Goal: Information Seeking & Learning: Learn about a topic

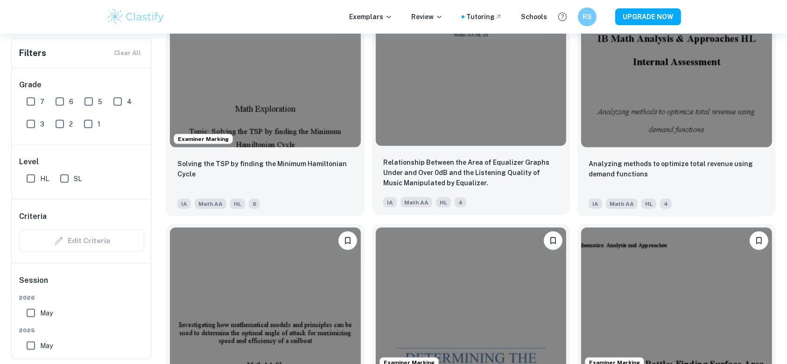
scroll to position [4796, 0]
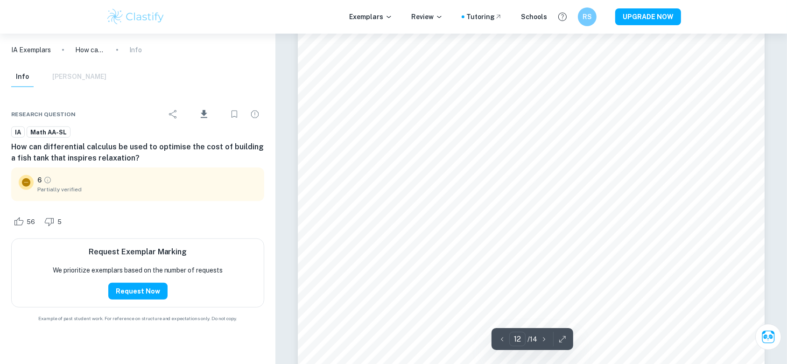
scroll to position [7656, 0]
type input "9"
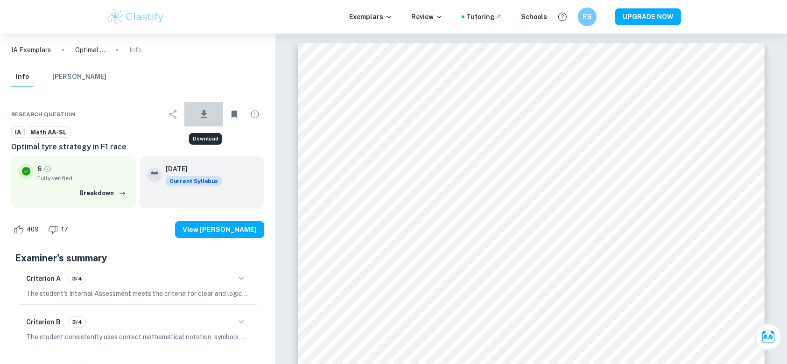
click at [196, 110] on button "Download" at bounding box center [203, 114] width 39 height 24
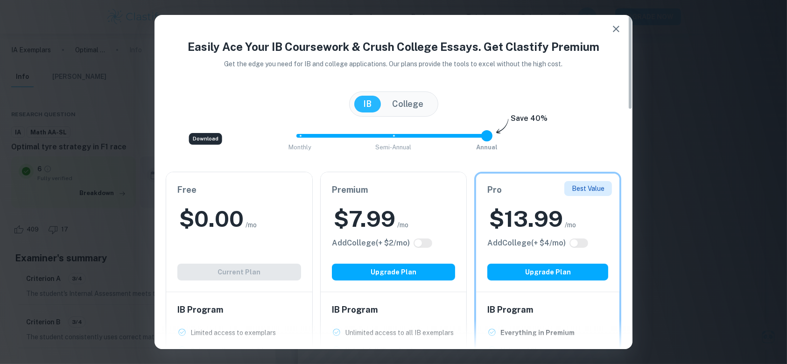
click at [696, 149] on div "Easily Ace Your IB Coursework & Crush College Essays. Get Clastify Premium Get …" at bounding box center [393, 182] width 787 height 364
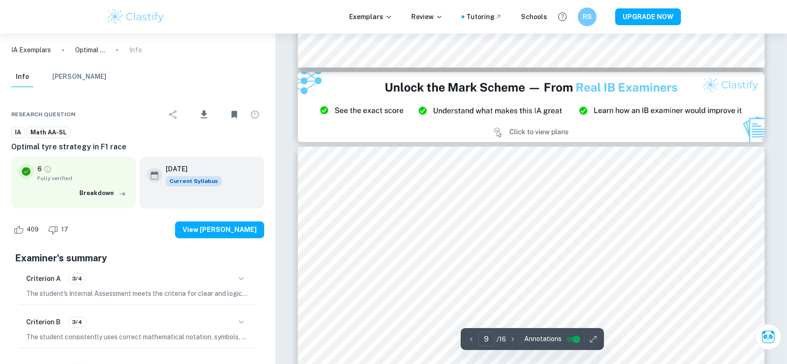
scroll to position [5437, 0]
type input "8"
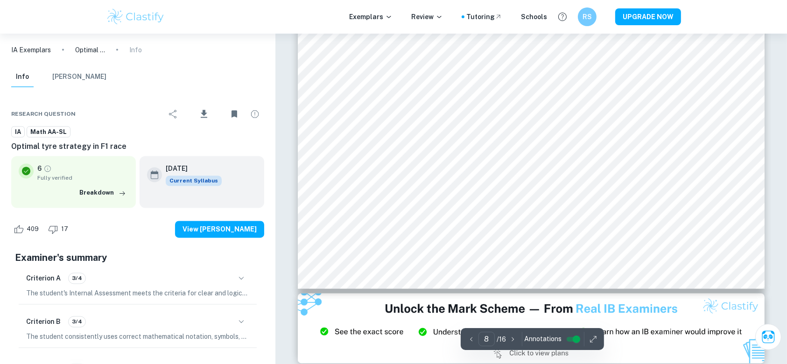
scroll to position [5200, 0]
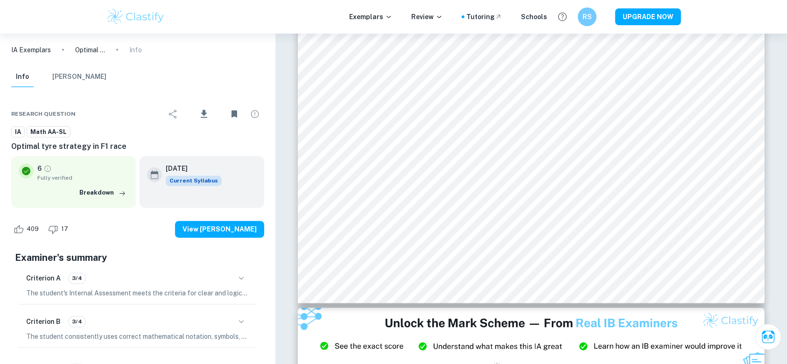
click at [27, 50] on p "IA Exemplars" at bounding box center [31, 50] width 40 height 10
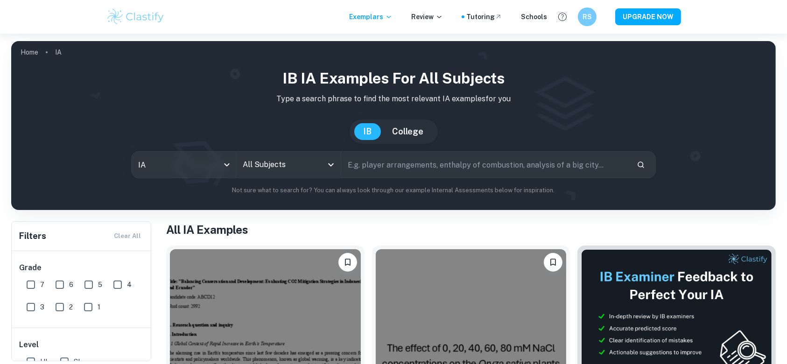
click at [382, 172] on input "text" at bounding box center [485, 165] width 288 height 26
type input "Formula one"
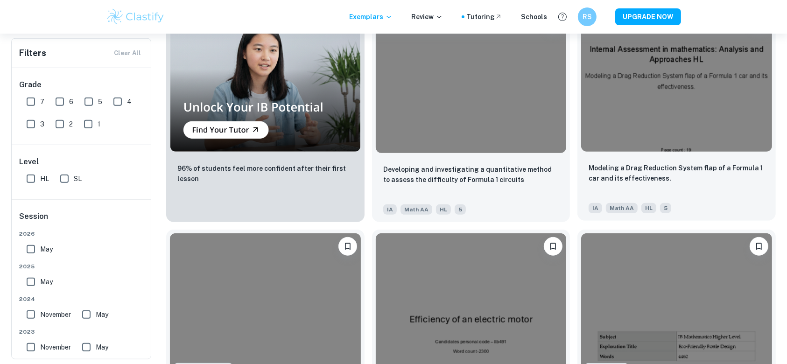
scroll to position [686, 0]
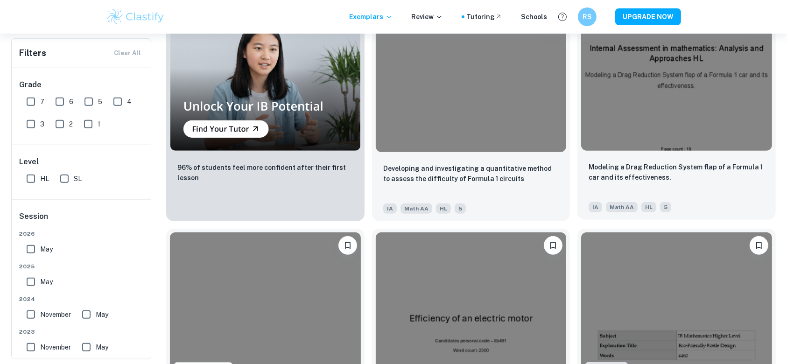
click at [666, 123] on img at bounding box center [676, 79] width 191 height 143
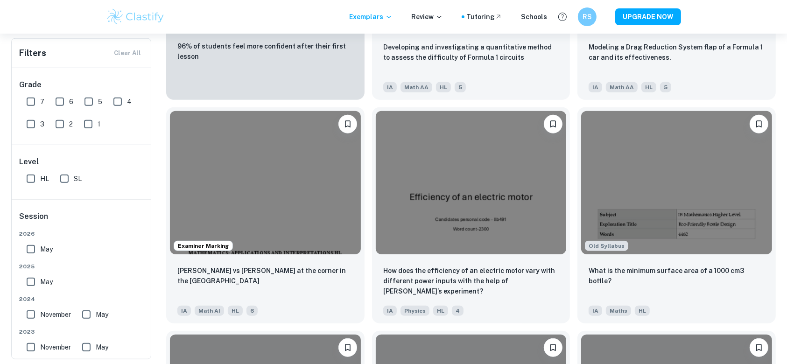
scroll to position [817, 0]
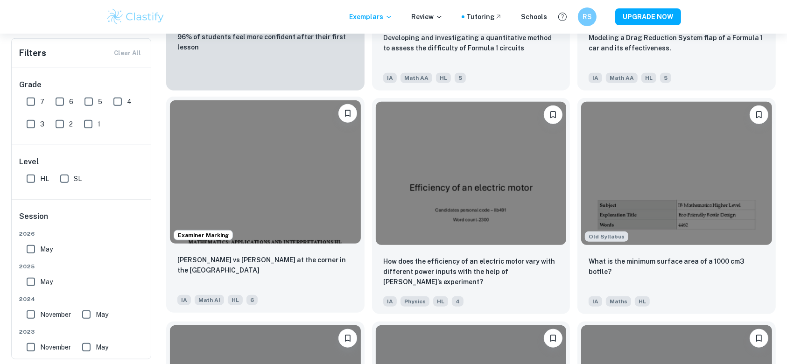
click at [324, 175] on img at bounding box center [265, 171] width 191 height 143
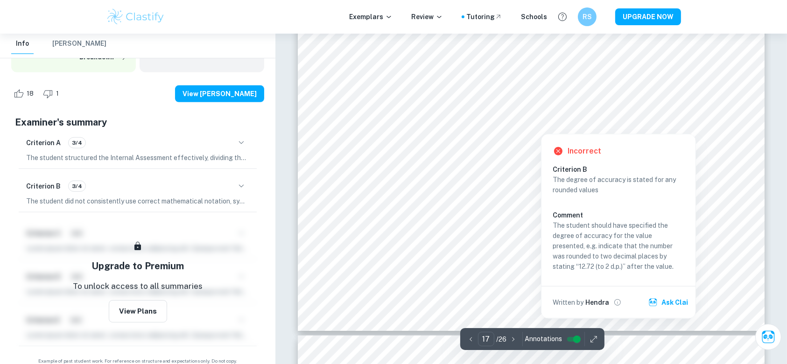
scroll to position [11304, 0]
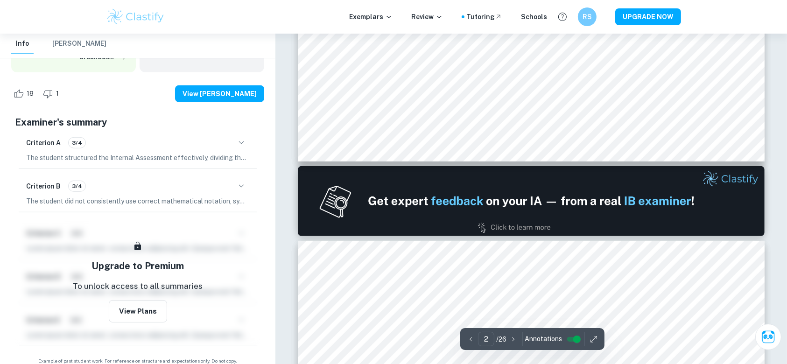
type input "1"
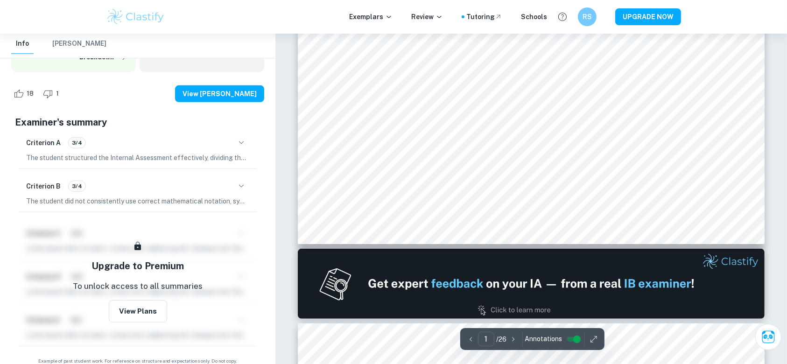
scroll to position [291, 0]
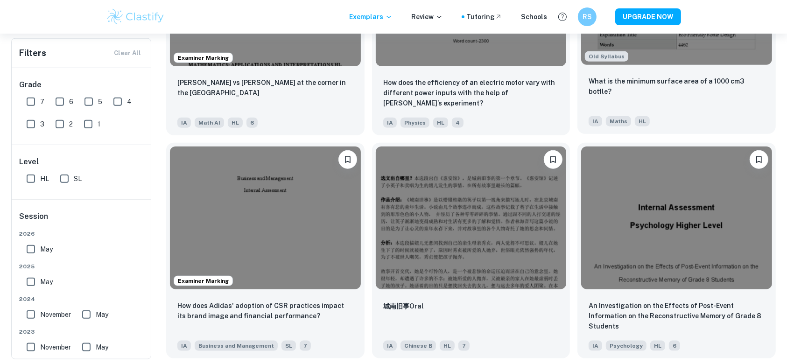
scroll to position [997, 0]
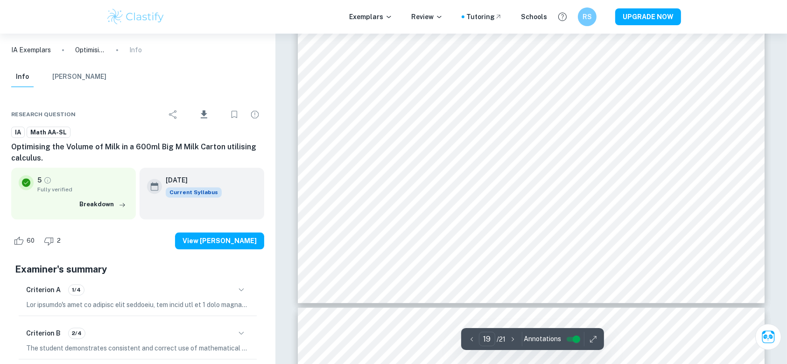
scroll to position [12635, 0]
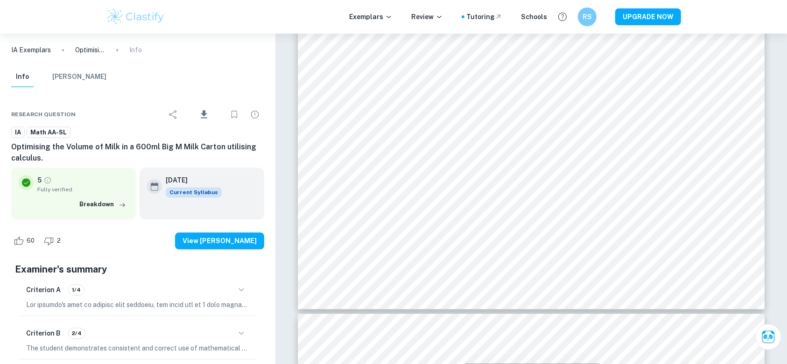
click at [190, 289] on div "Criterion A 1/4" at bounding box center [137, 290] width 223 height 16
click at [238, 293] on icon "button" at bounding box center [241, 289] width 11 height 11
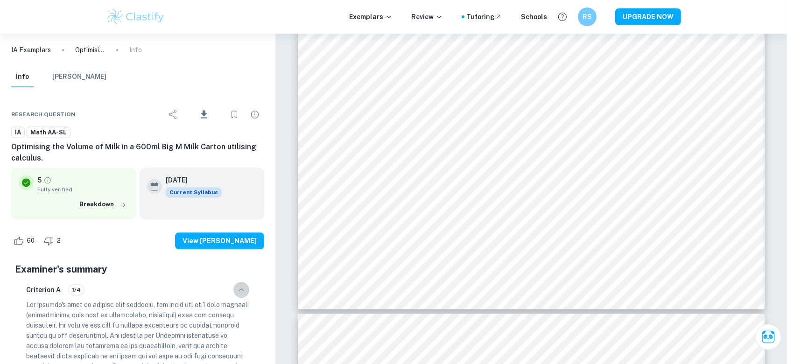
click at [238, 293] on icon "button" at bounding box center [241, 289] width 11 height 11
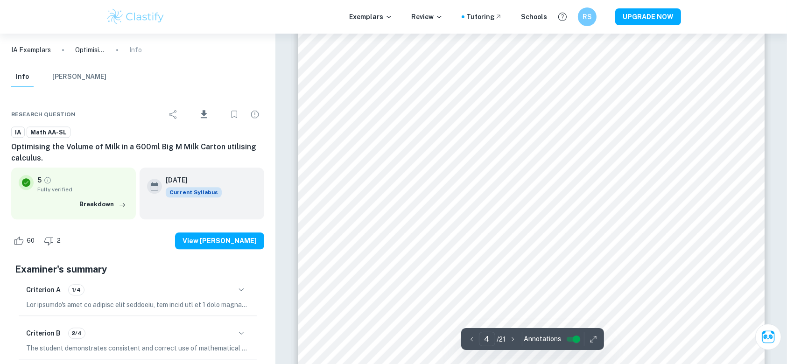
scroll to position [2304, 0]
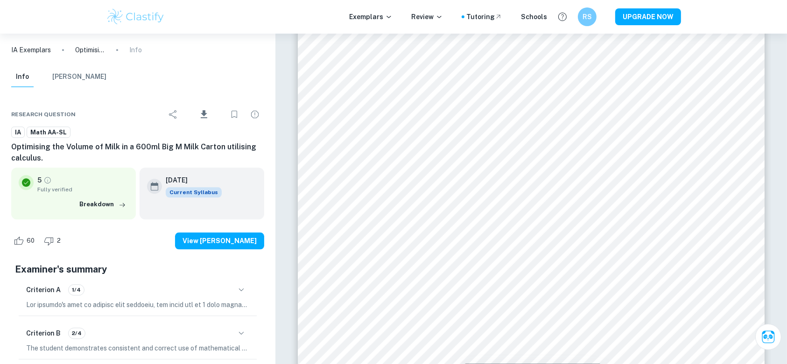
click at [238, 289] on icon "button" at bounding box center [241, 289] width 11 height 11
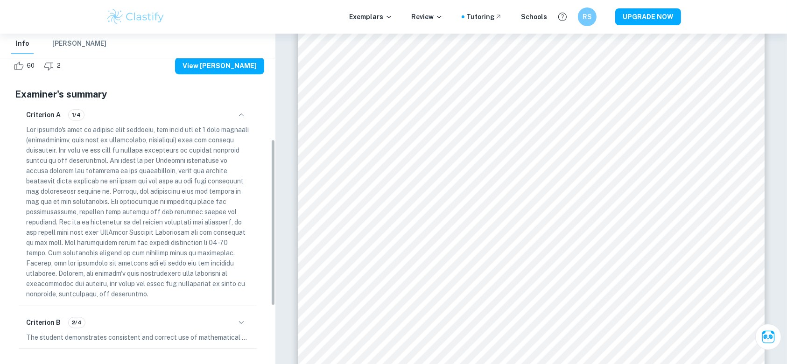
scroll to position [210, 0]
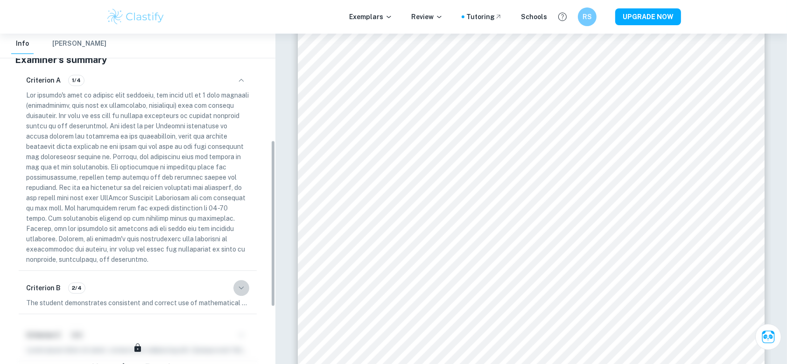
click at [238, 289] on icon "button" at bounding box center [241, 287] width 11 height 11
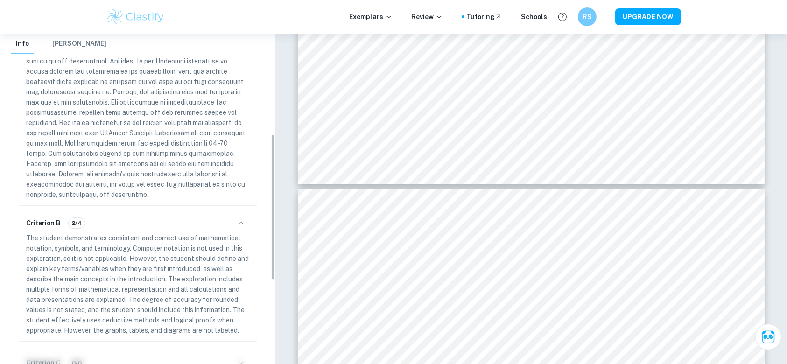
scroll to position [0, 0]
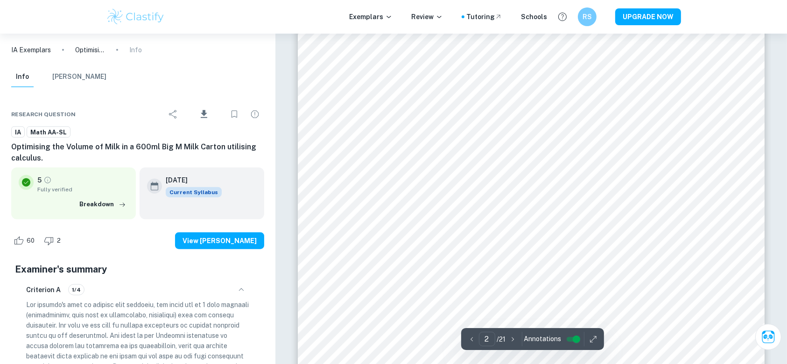
type input "1"
click at [140, 6] on div "Exemplars Review Tutoring Schools RS UPGRADE NOW" at bounding box center [393, 17] width 787 height 34
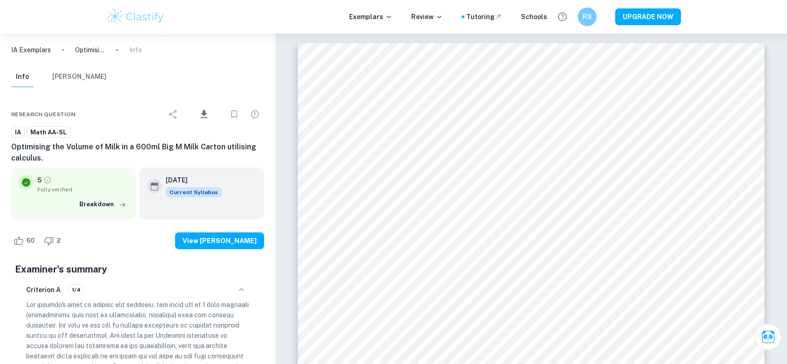
click at [141, 12] on img at bounding box center [135, 16] width 59 height 19
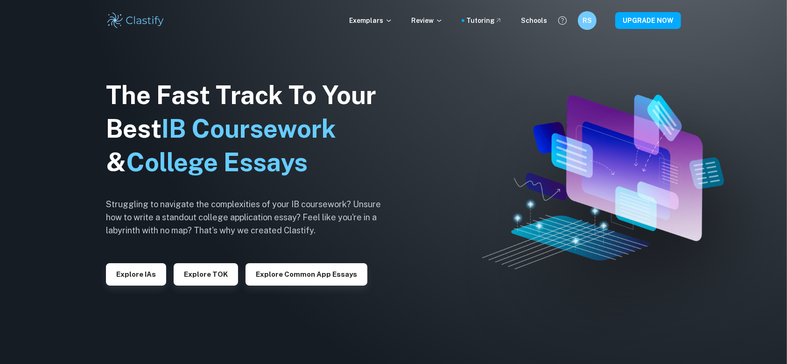
scroll to position [0, 0]
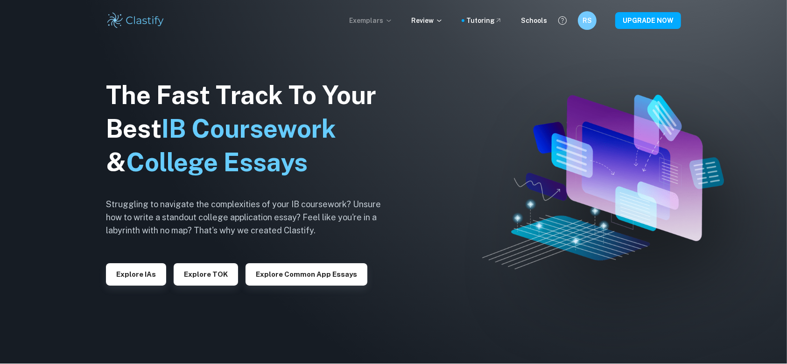
click at [364, 24] on p "Exemplars" at bounding box center [370, 20] width 43 height 10
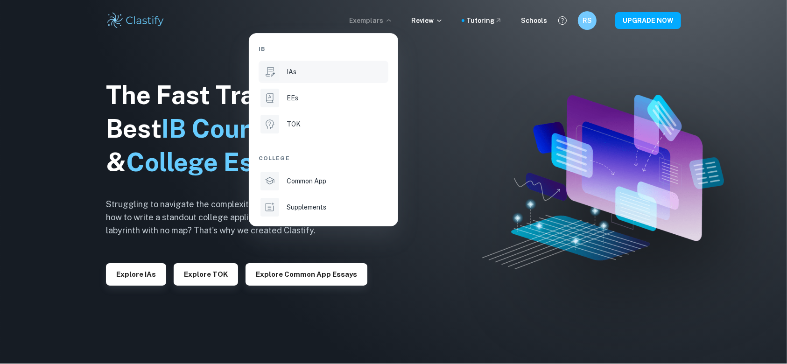
click at [319, 80] on li "IAs" at bounding box center [324, 72] width 130 height 22
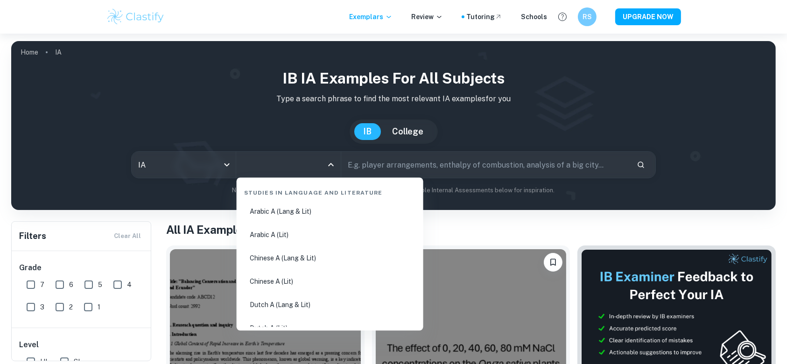
click at [305, 164] on input "All Subjects" at bounding box center [281, 165] width 82 height 18
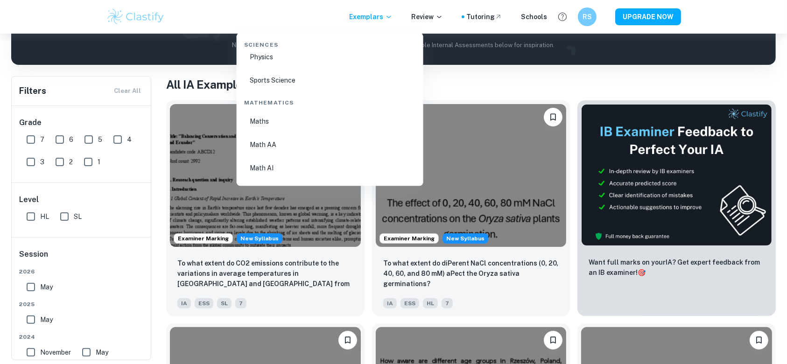
scroll to position [1556, 0]
click at [259, 147] on li "Math AA" at bounding box center [329, 144] width 179 height 21
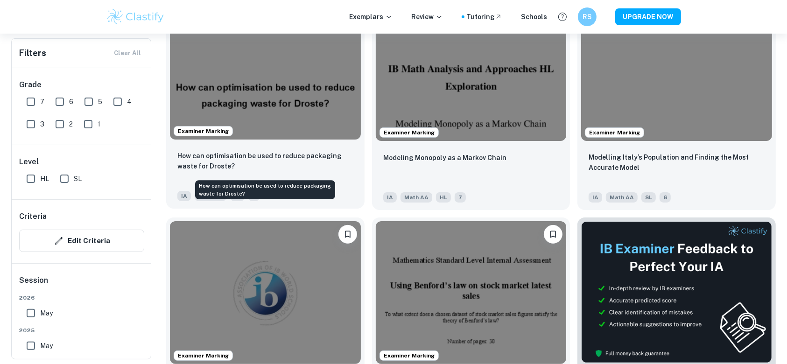
scroll to position [3684, 0]
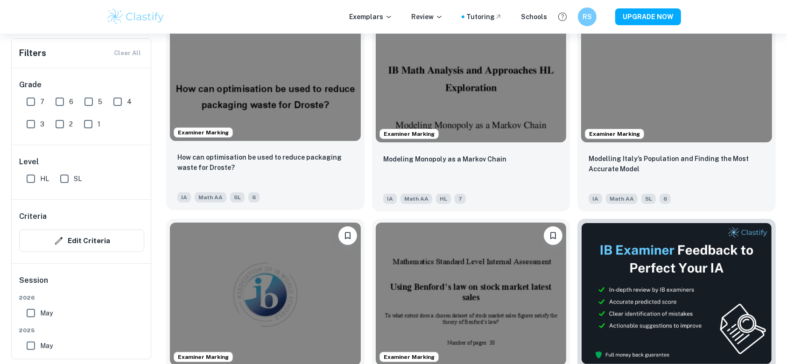
click at [317, 98] on img at bounding box center [265, 69] width 191 height 143
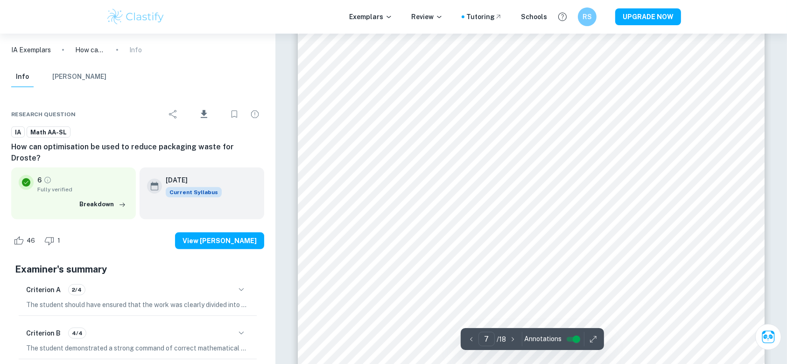
scroll to position [4175, 0]
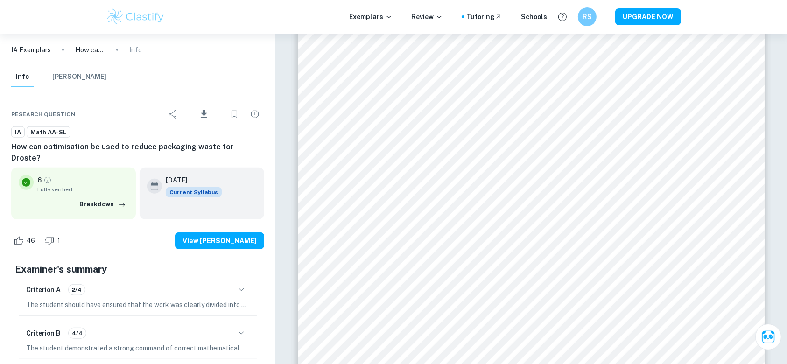
click at [0, 139] on div "Research question Download IA Math AA-SL How can optimisation be used to reduce…" at bounding box center [137, 307] width 275 height 432
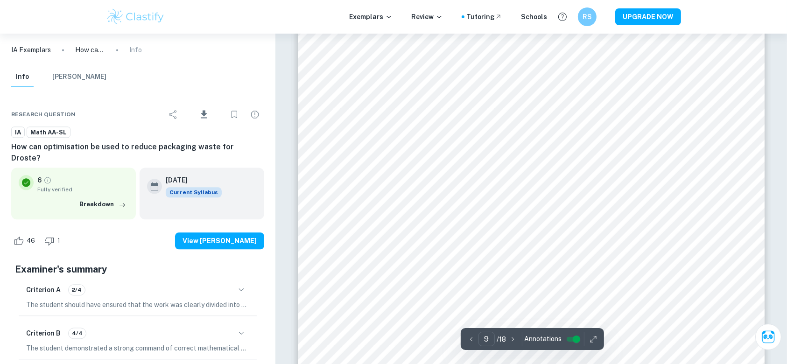
scroll to position [5625, 0]
type input "8"
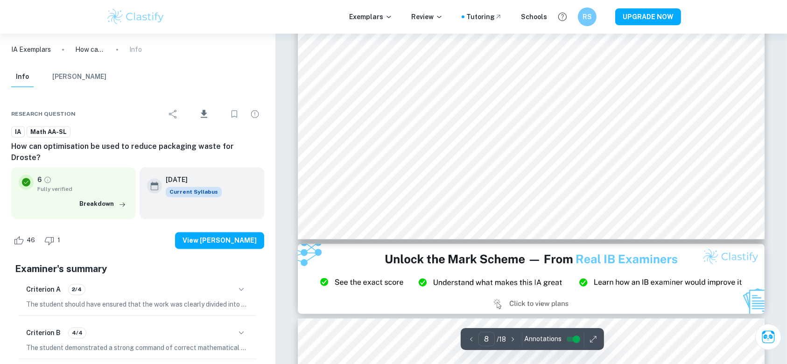
scroll to position [5233, 0]
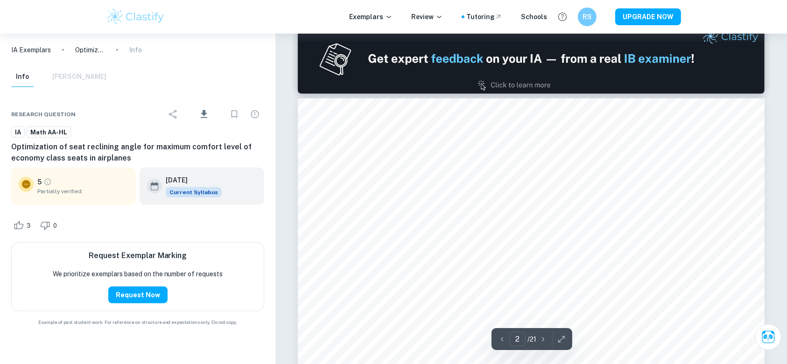
scroll to position [627, 0]
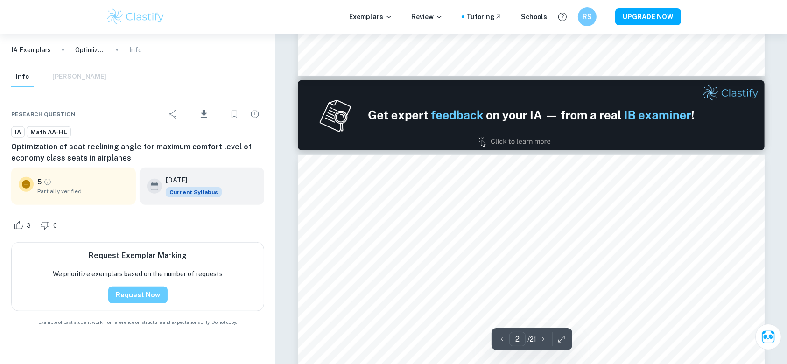
click at [129, 292] on button "Request Now" at bounding box center [137, 295] width 59 height 17
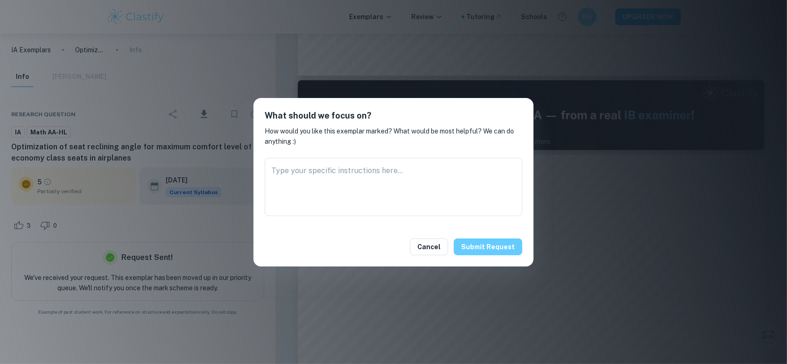
click at [504, 242] on button "Submit request" at bounding box center [488, 246] width 69 height 17
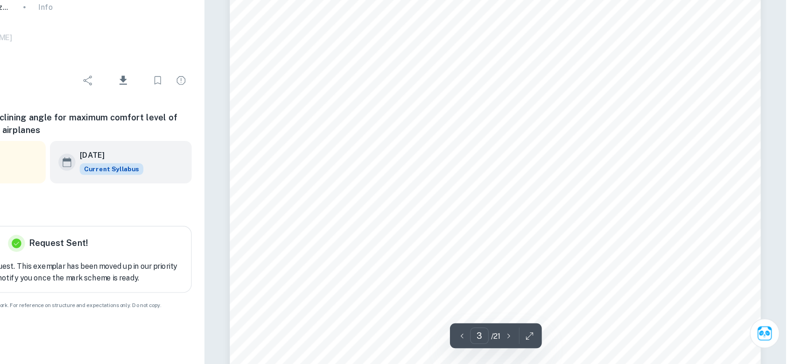
scroll to position [1758, 0]
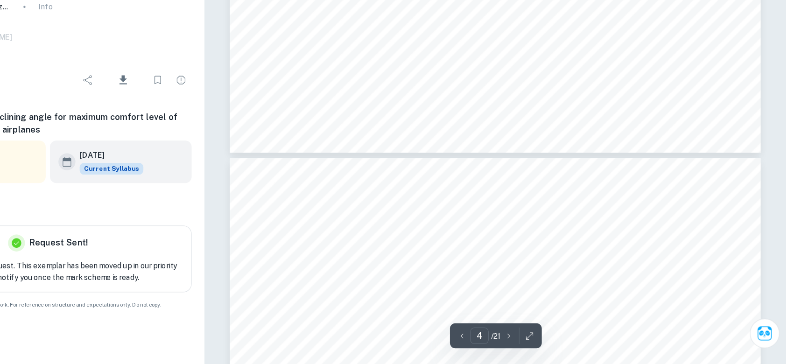
type input "5"
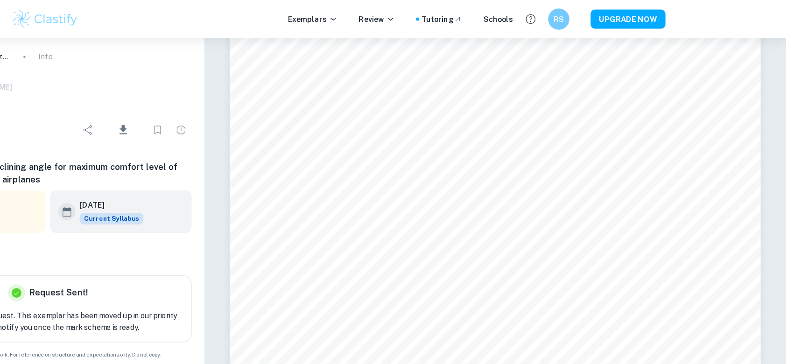
scroll to position [2929, 0]
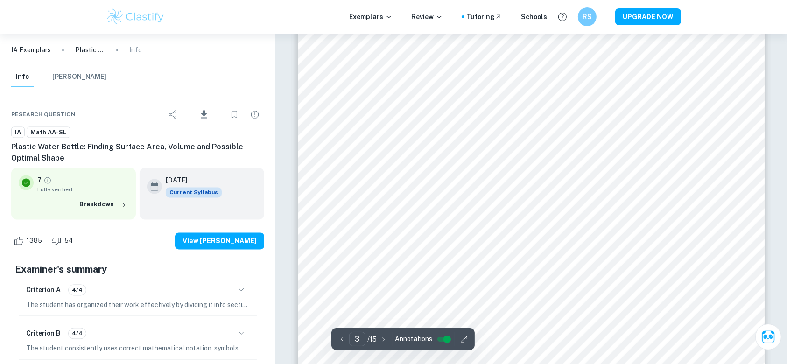
scroll to position [1702, 0]
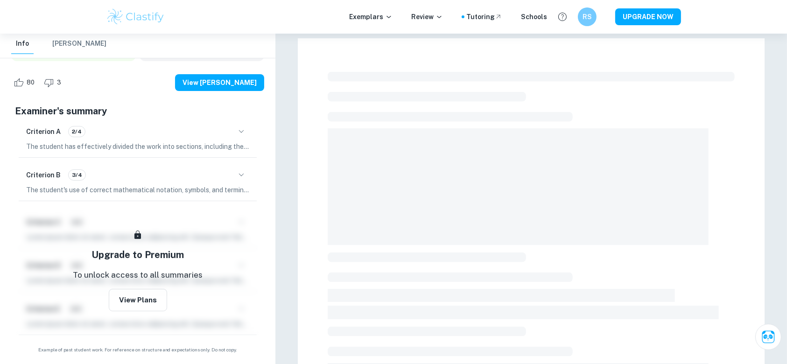
click at [187, 148] on p "The student has effectively divided the work into sections, including the intro…" at bounding box center [137, 146] width 223 height 10
click at [239, 128] on icon "button" at bounding box center [241, 131] width 11 height 11
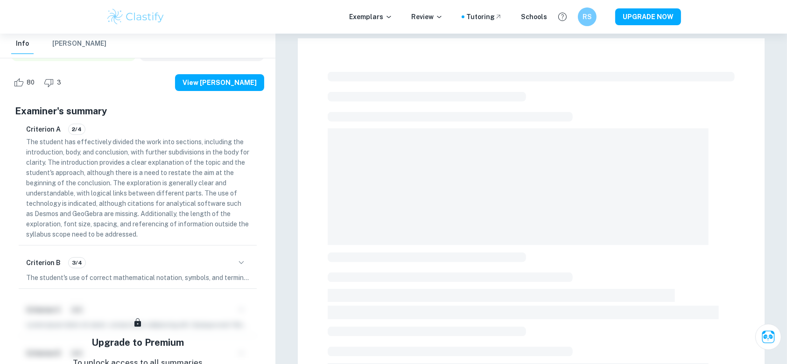
click at [239, 128] on div "Criterion A 2/4" at bounding box center [137, 129] width 223 height 11
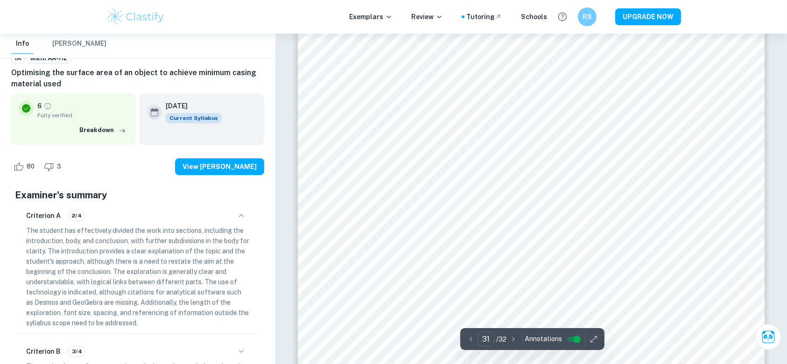
scroll to position [20435, 0]
type input "30"
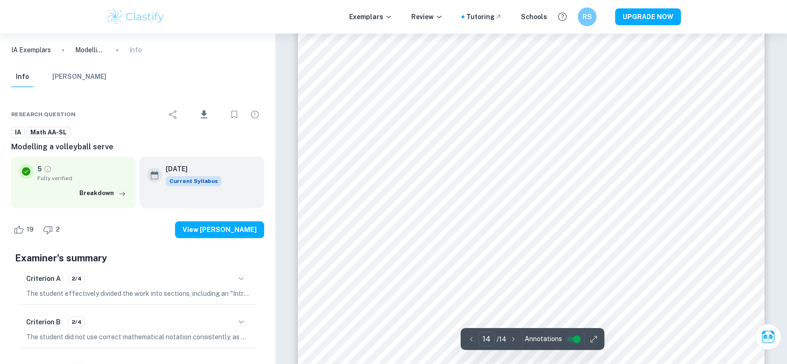
scroll to position [9124, 0]
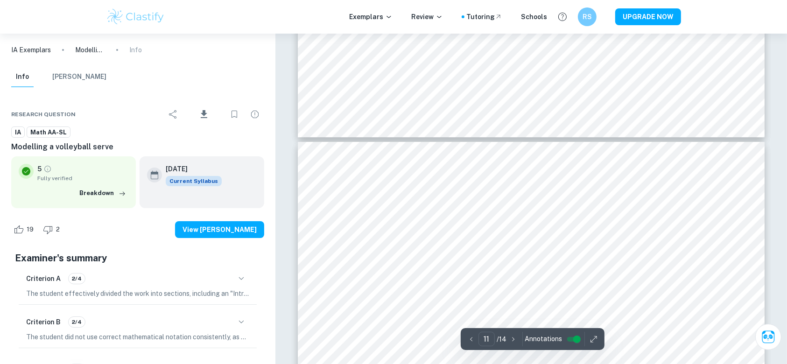
type input "10"
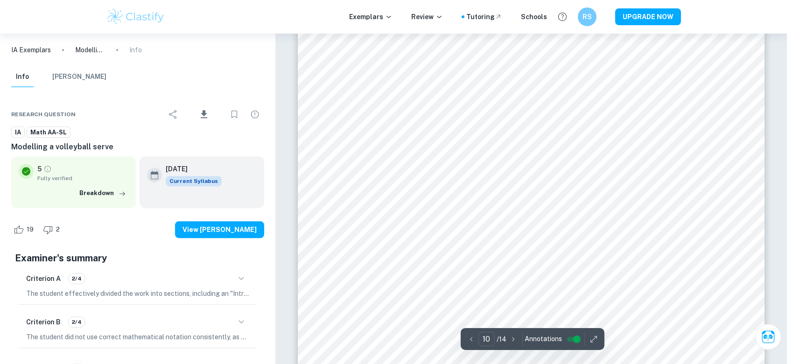
scroll to position [6397, 0]
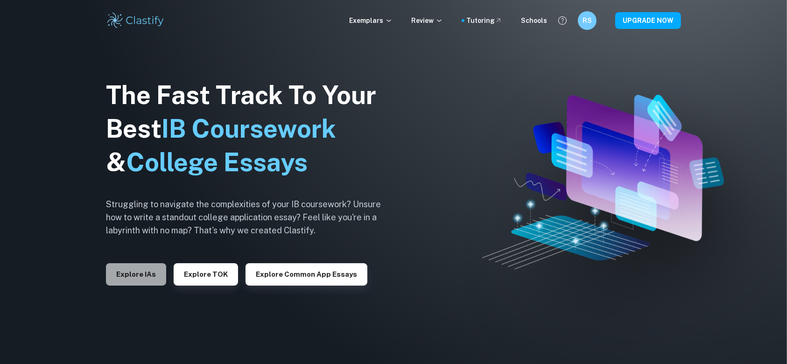
click at [137, 273] on button "Explore IAs" at bounding box center [136, 274] width 60 height 22
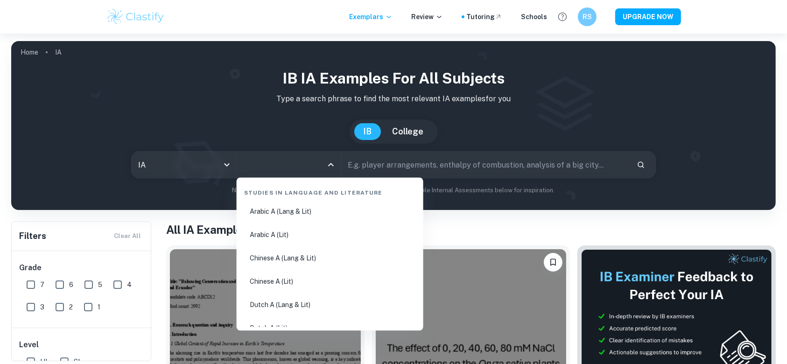
click at [289, 161] on input "All Subjects" at bounding box center [281, 165] width 82 height 18
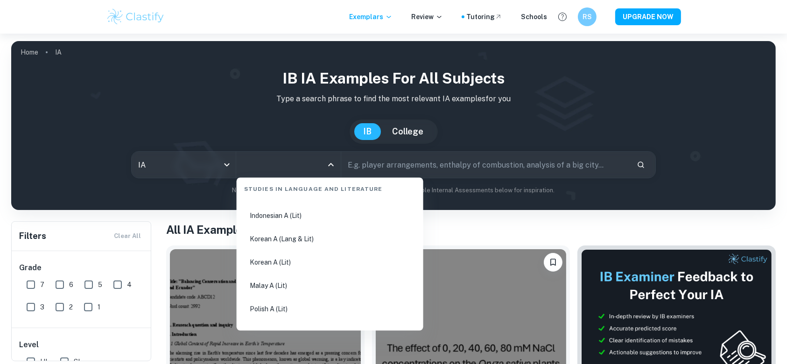
scroll to position [398, 0]
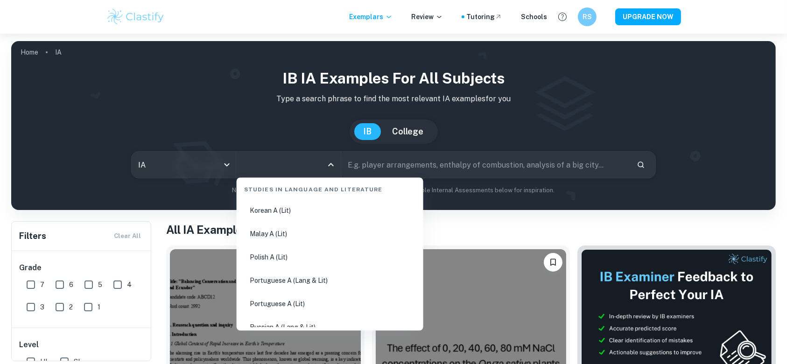
click at [392, 167] on input "text" at bounding box center [485, 165] width 288 height 26
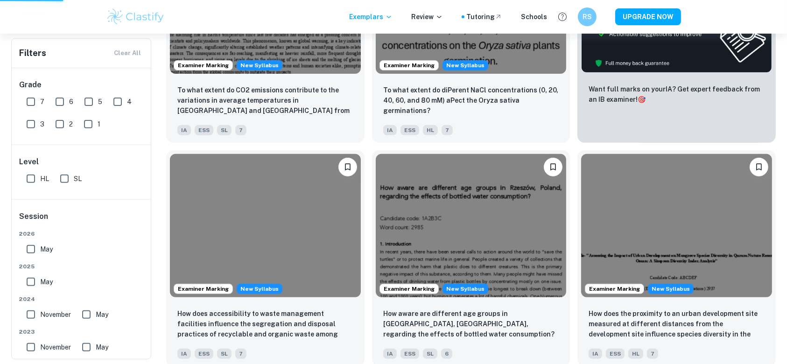
scroll to position [0, 0]
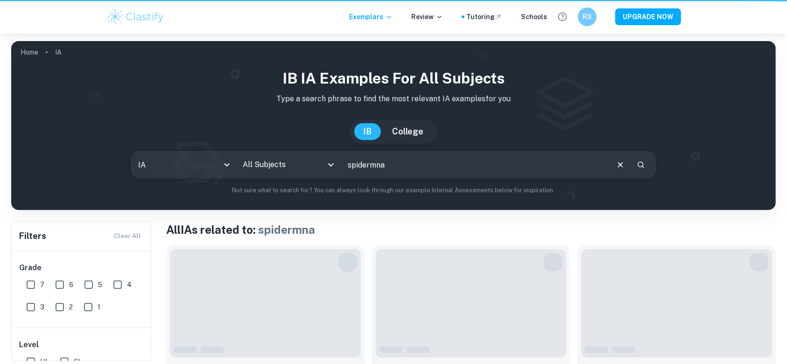
click at [397, 173] on input "spidermna" at bounding box center [474, 165] width 266 height 26
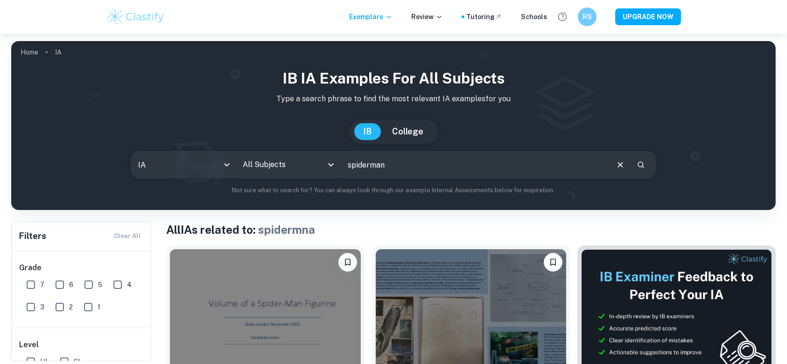
type input "spiderman"
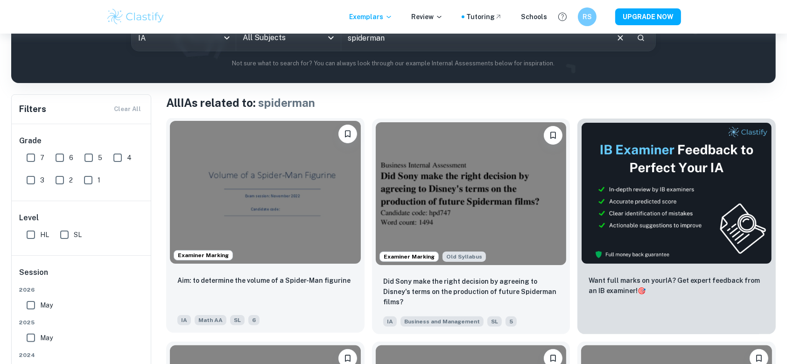
scroll to position [161, 0]
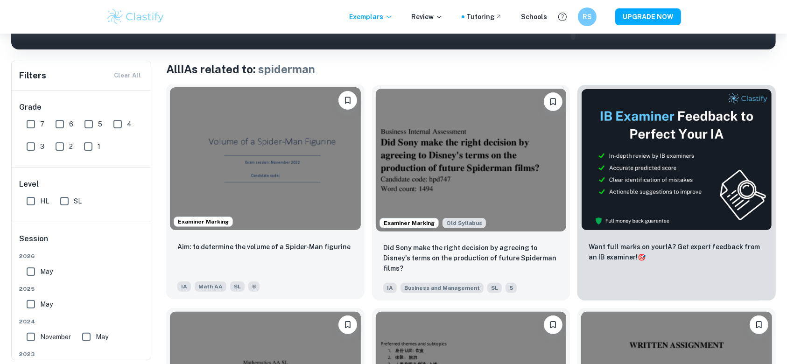
click at [238, 177] on img at bounding box center [265, 158] width 191 height 143
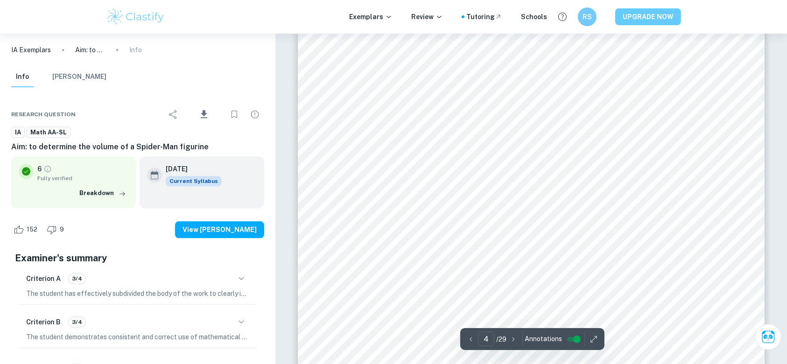
scroll to position [2196, 0]
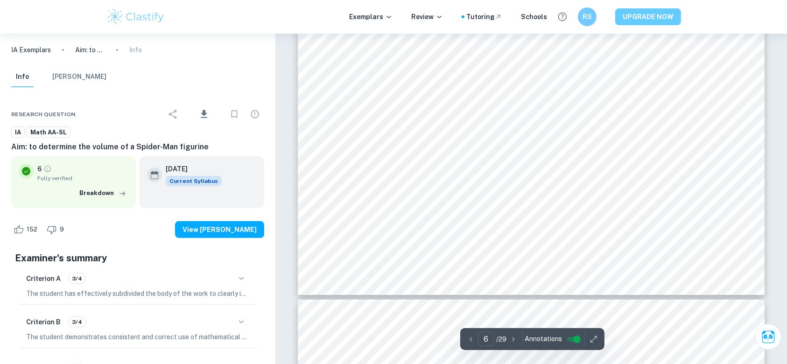
type input "7"
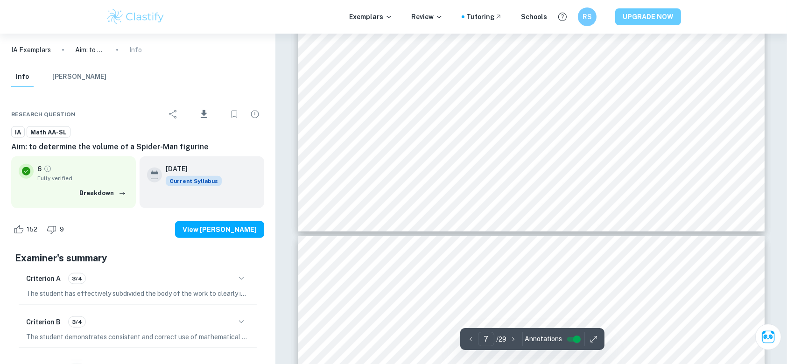
scroll to position [4628, 0]
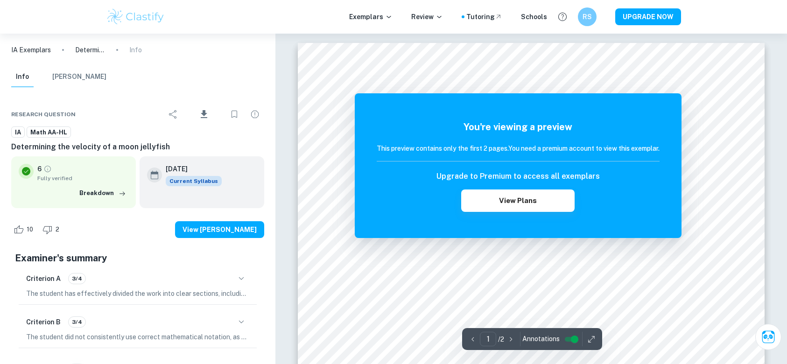
scroll to position [158, 0]
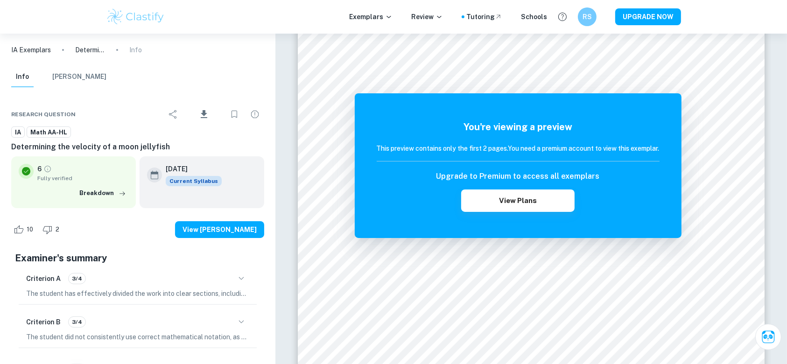
click at [155, 20] on img at bounding box center [135, 16] width 59 height 19
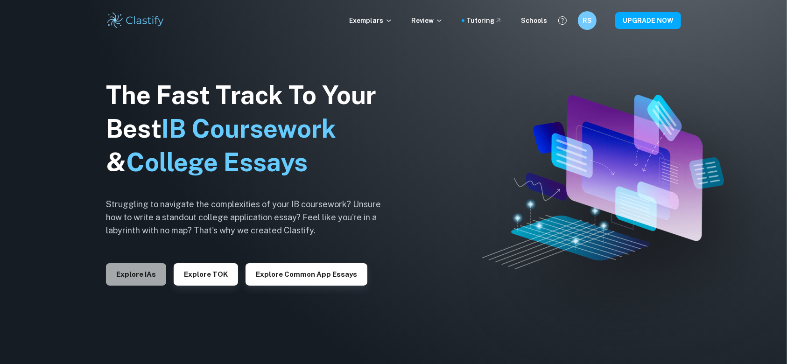
click at [147, 283] on button "Explore IAs" at bounding box center [136, 274] width 60 height 22
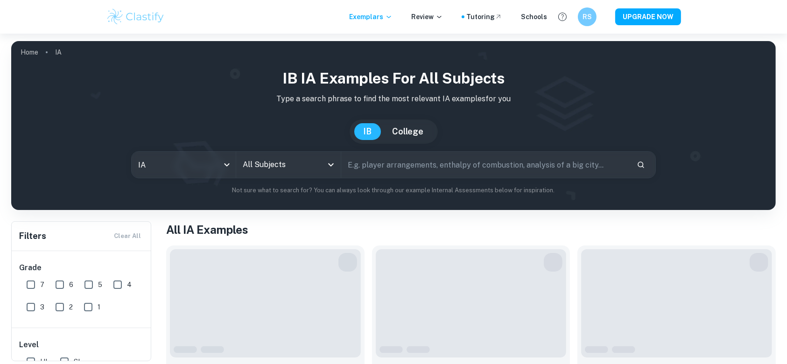
click at [413, 158] on input "text" at bounding box center [485, 165] width 288 height 26
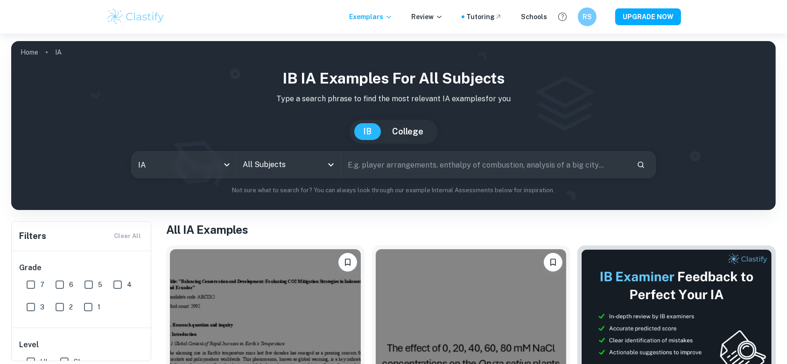
click at [365, 165] on input "text" at bounding box center [485, 165] width 288 height 26
type input "a"
type input "marvel"
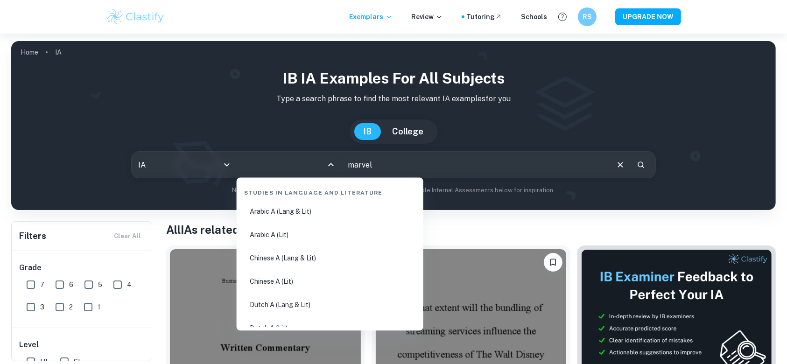
click at [313, 168] on input "All Subjects" at bounding box center [281, 165] width 82 height 18
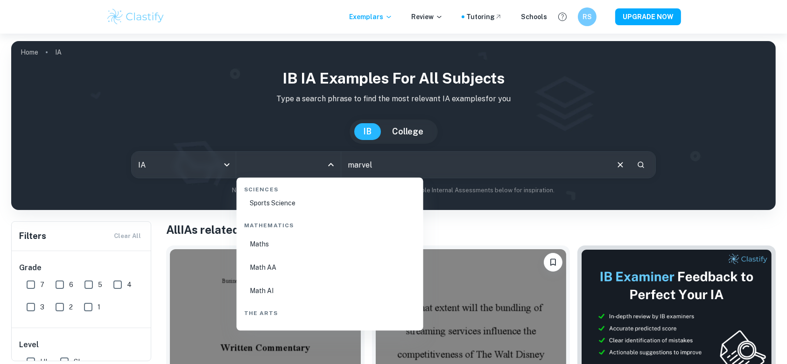
scroll to position [1579, 0]
click at [289, 267] on li "Math AA" at bounding box center [329, 266] width 179 height 21
type input "Math AA"
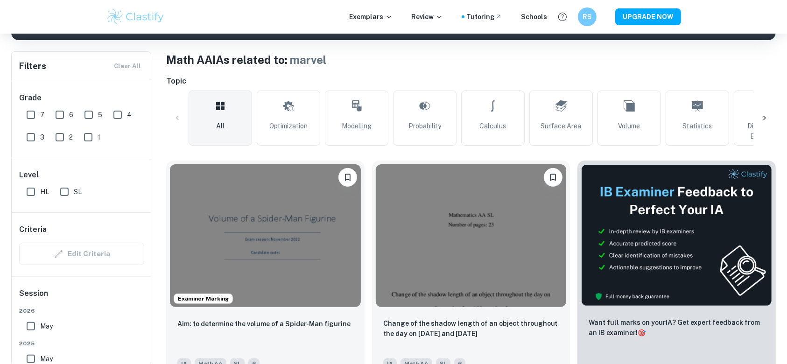
scroll to position [182, 0]
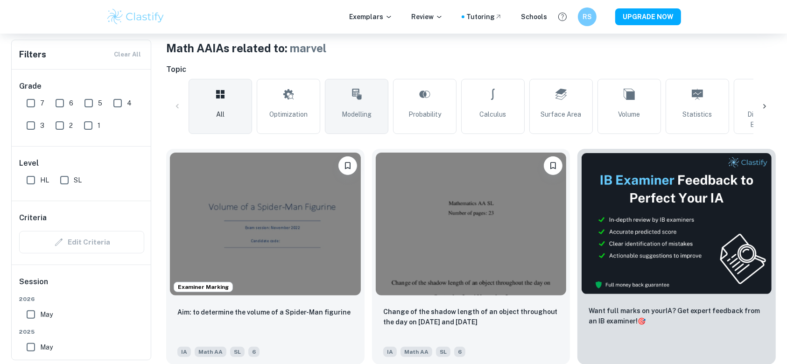
click at [345, 96] on link "Modelling" at bounding box center [356, 106] width 63 height 55
type input "Modelling"
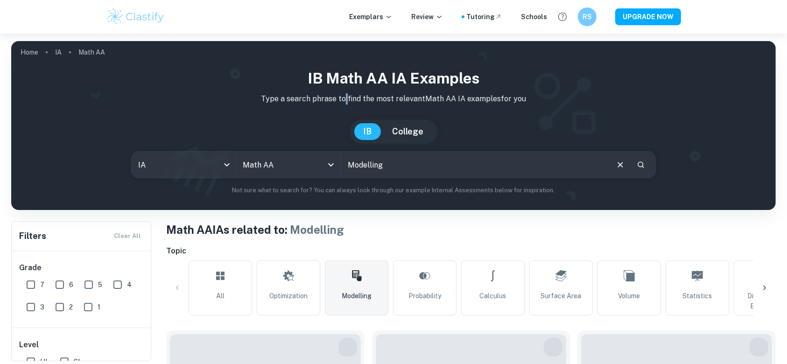
click at [345, 96] on p "Type a search phrase to find the most relevant Math AA IA examples for you" at bounding box center [393, 98] width 749 height 11
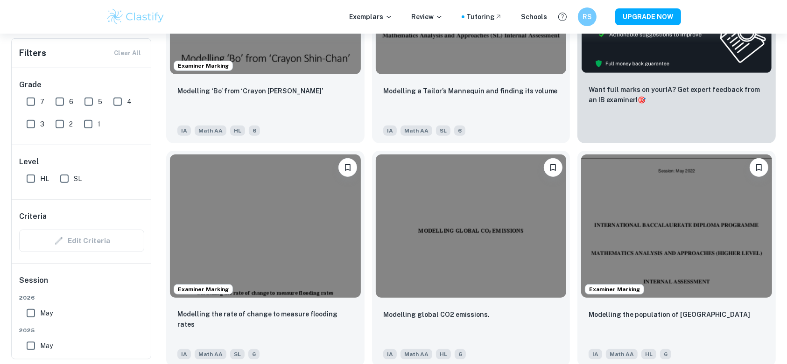
scroll to position [409, 0]
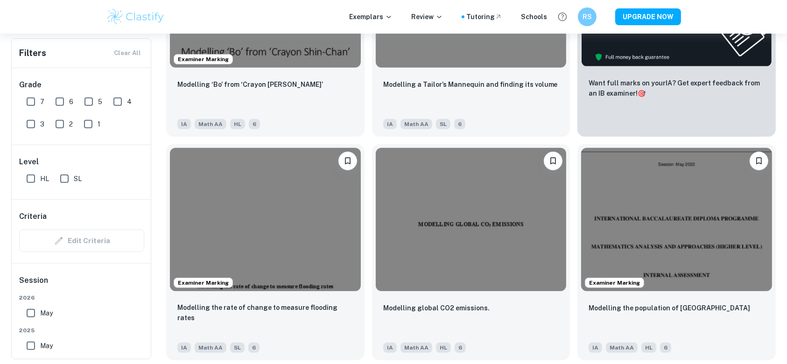
drag, startPoint x: 345, startPoint y: 96, endPoint x: 780, endPoint y: 140, distance: 436.6
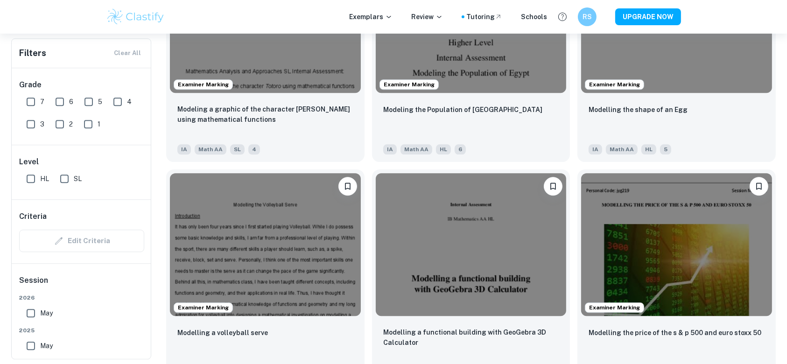
scroll to position [2402, 0]
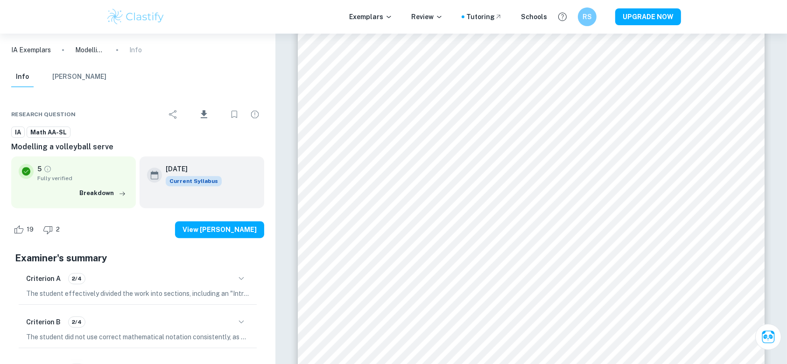
scroll to position [29, 0]
